Goal: Task Accomplishment & Management: Complete application form

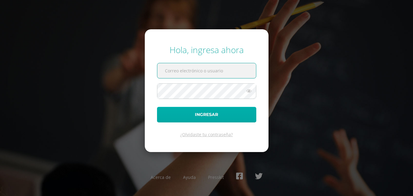
type input "2019027@colegiobelga.edu.gt"
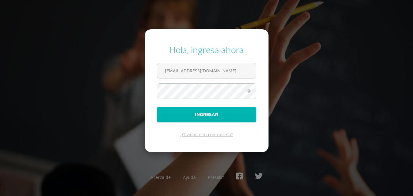
click at [199, 119] on button "Ingresar" at bounding box center [206, 115] width 99 height 16
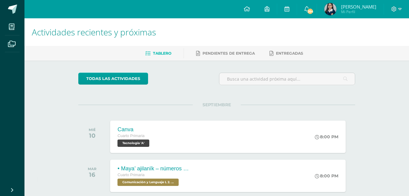
click at [333, 10] on img at bounding box center [330, 9] width 12 height 12
click at [302, 131] on div at bounding box center [300, 136] width 30 height 33
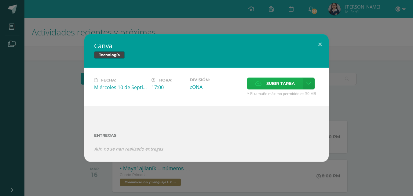
click at [254, 86] on label "Subir tarea" at bounding box center [275, 84] width 56 height 12
click at [0, 0] on input "Subir tarea" at bounding box center [0, 0] width 0 height 0
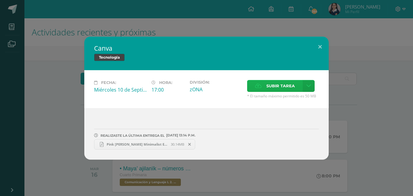
click at [256, 88] on icon at bounding box center [258, 86] width 6 height 4
click at [0, 0] on input "Subir tarea" at bounding box center [0, 0] width 0 height 0
